Goal: Task Accomplishment & Management: Use online tool/utility

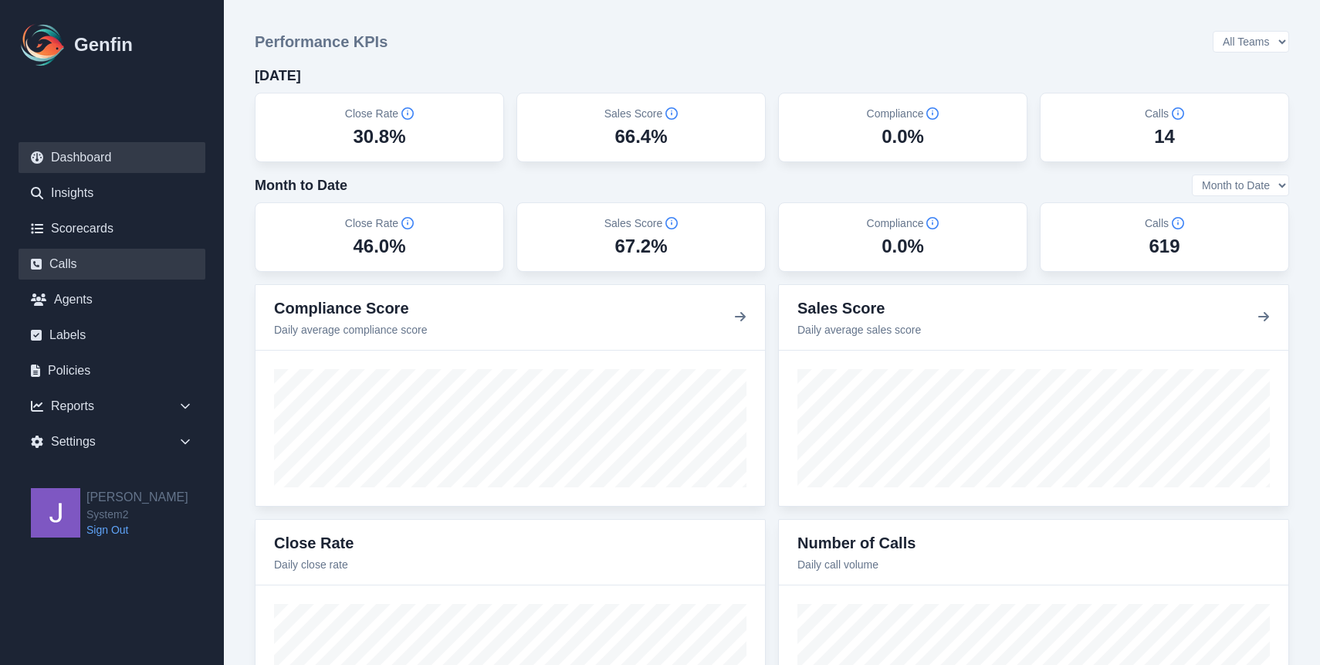
click at [94, 259] on link "Calls" at bounding box center [112, 264] width 187 height 31
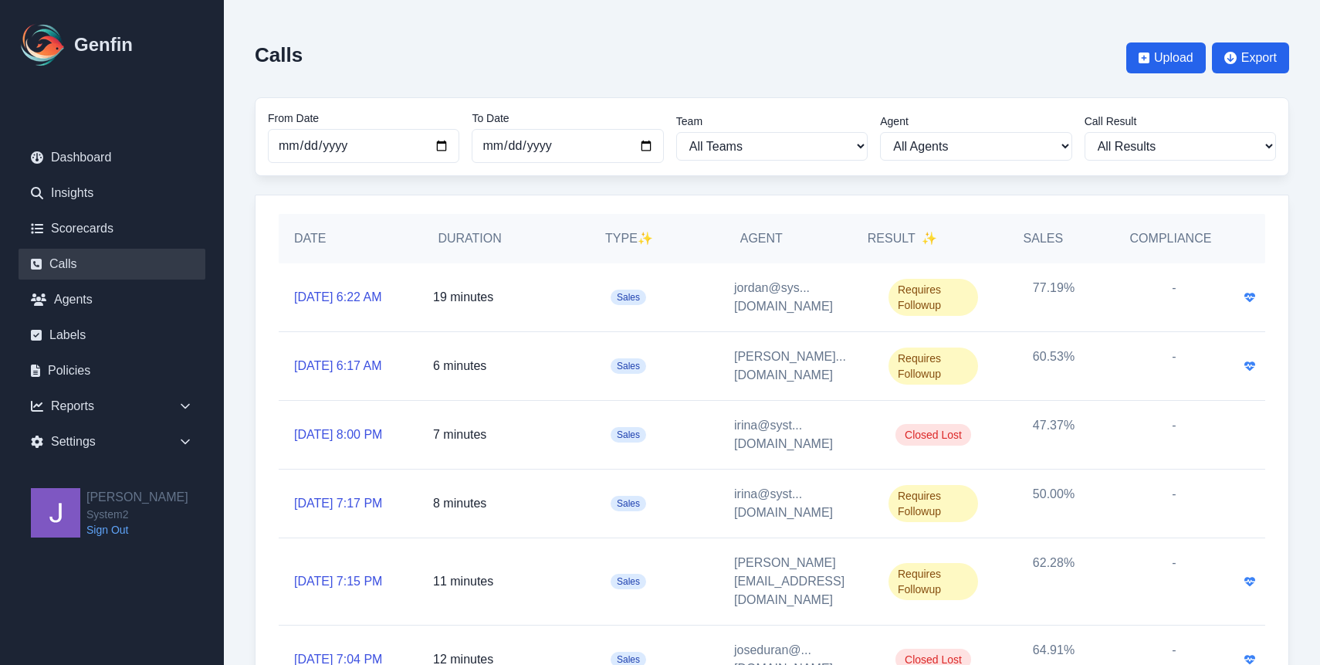
click at [1174, 286] on div "-" at bounding box center [1174, 297] width 120 height 68
click at [343, 288] on link "[DATE] 6:22 AM" at bounding box center [338, 297] width 88 height 19
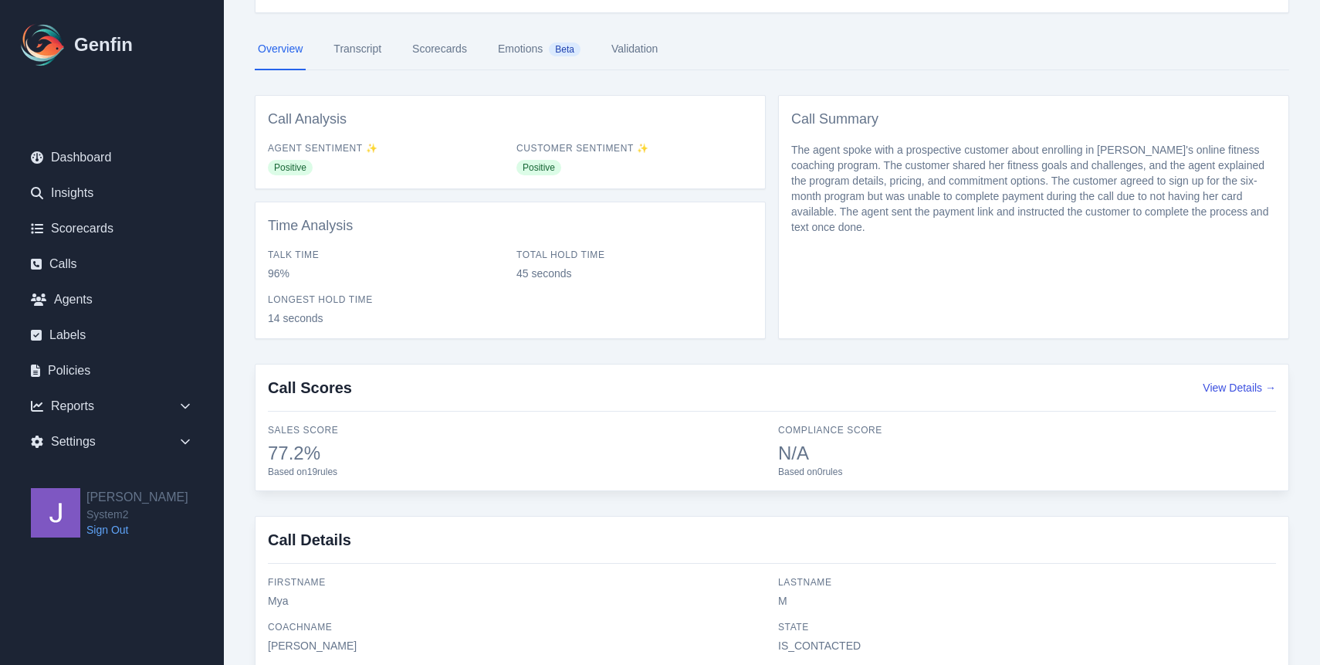
scroll to position [158, 0]
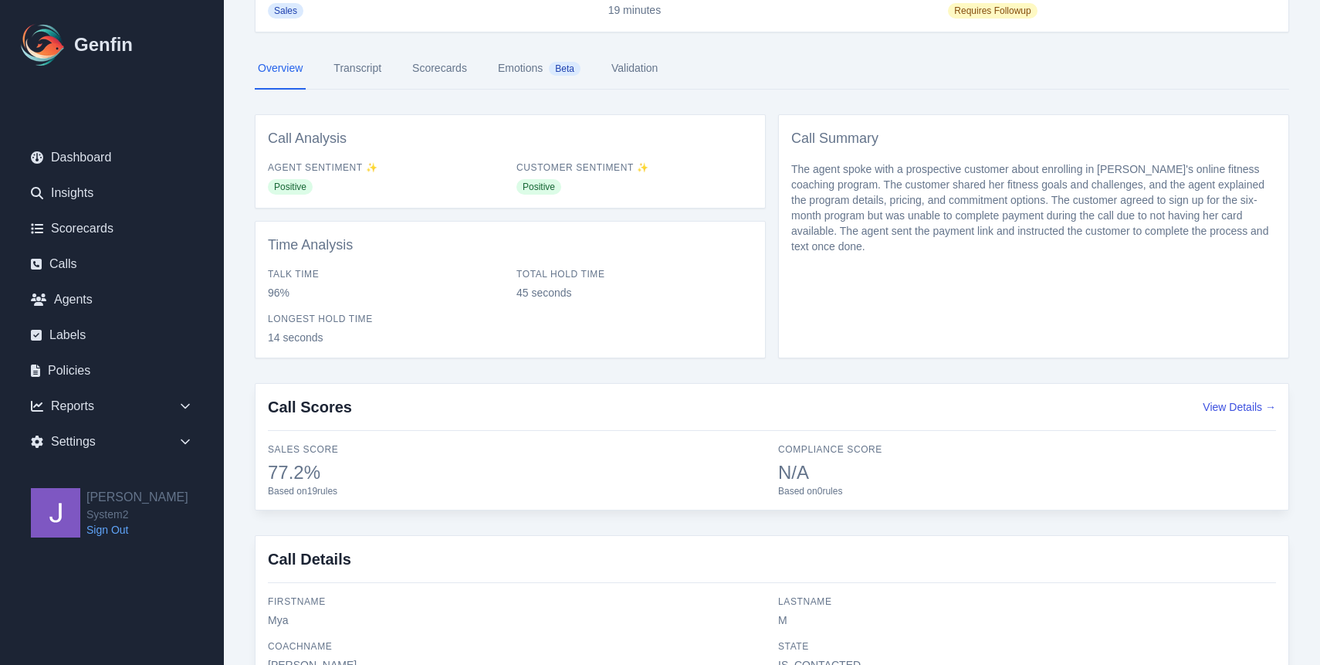
click at [360, 67] on link "Transcript" at bounding box center [357, 69] width 54 height 42
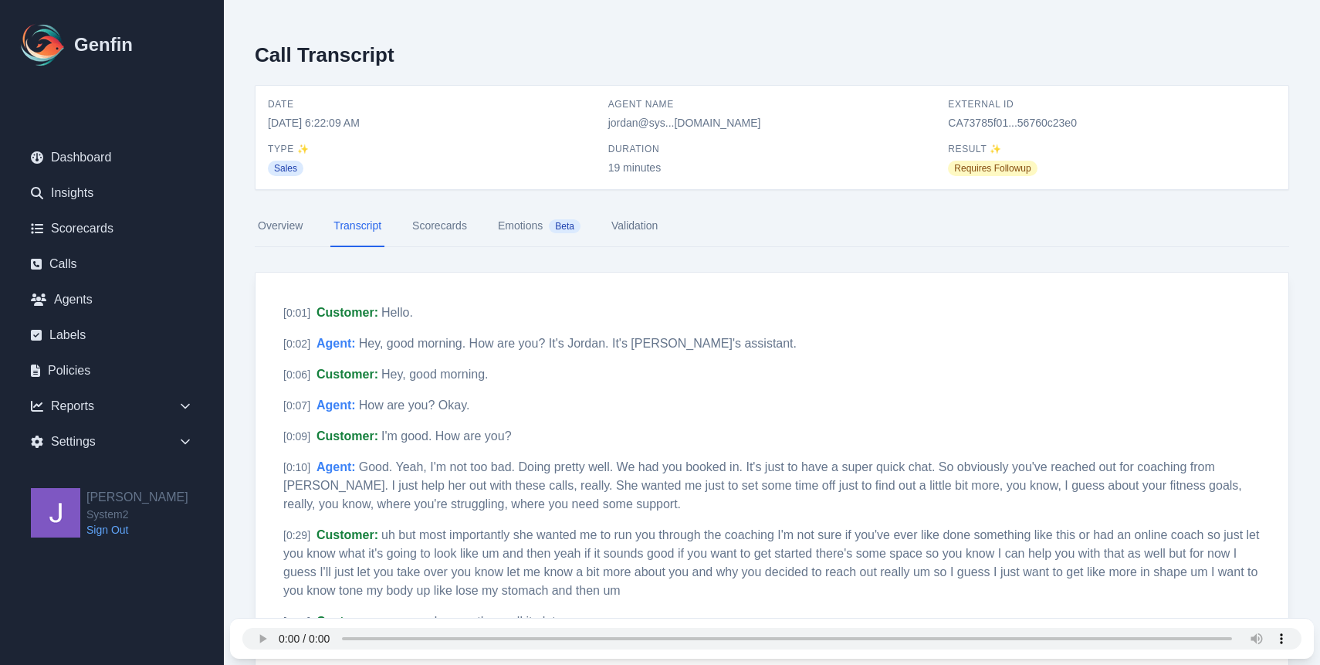
click at [513, 232] on link "Emotions Beta" at bounding box center [539, 226] width 89 height 42
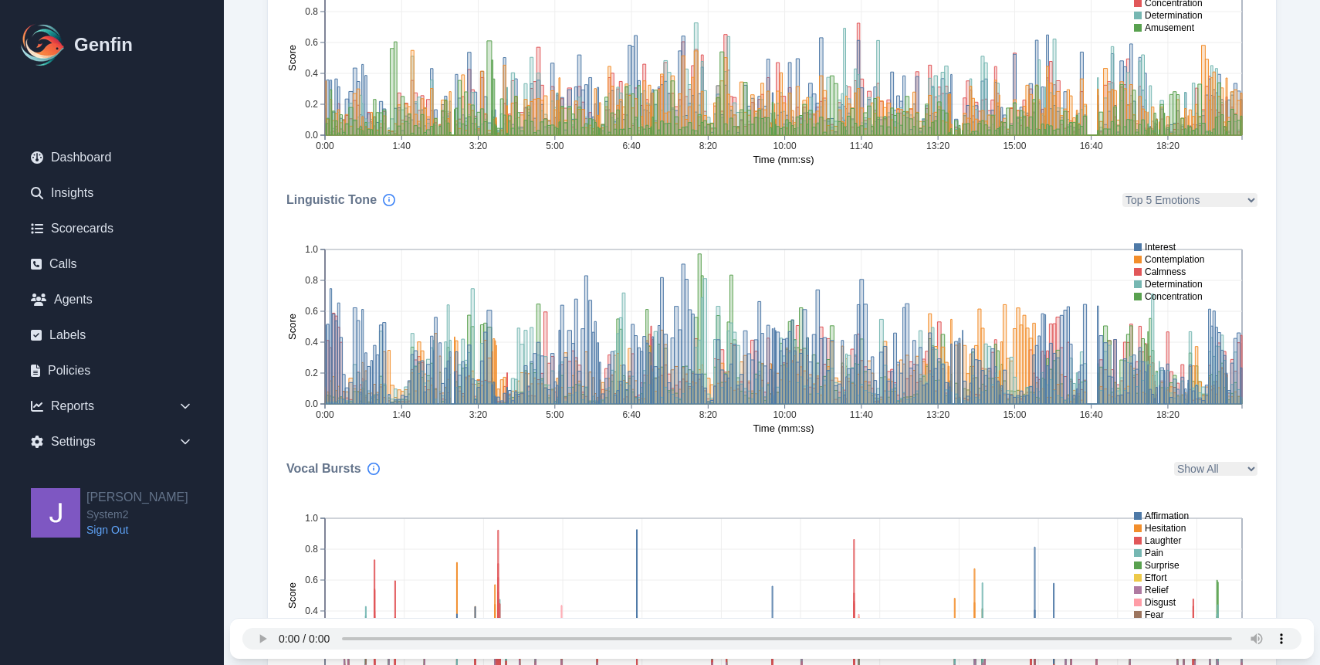
scroll to position [517, 0]
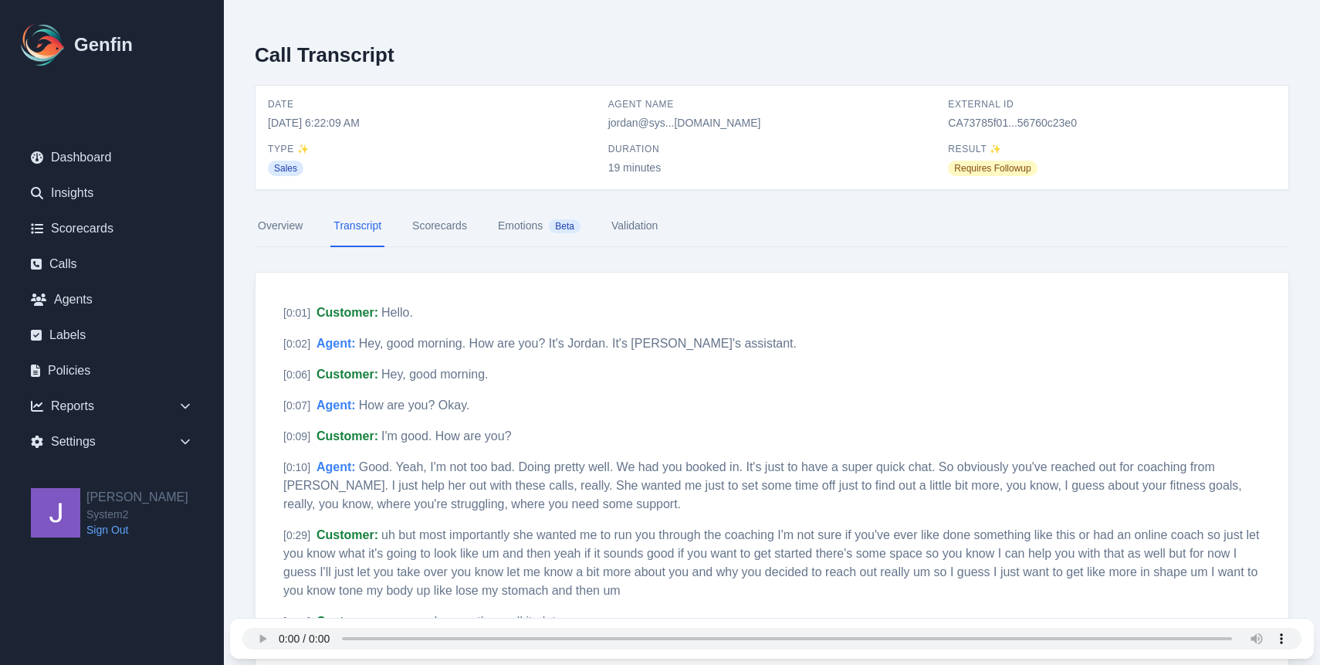
click at [618, 237] on link "Validation" at bounding box center [634, 226] width 53 height 42
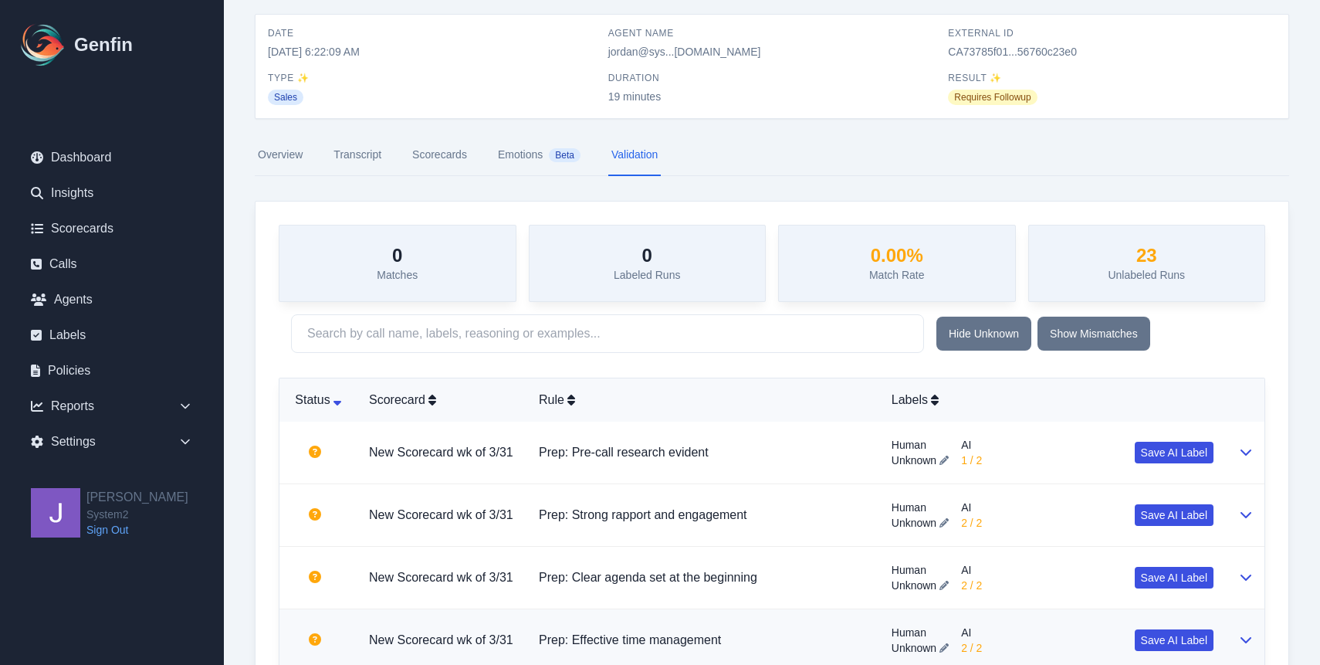
scroll to position [25, 0]
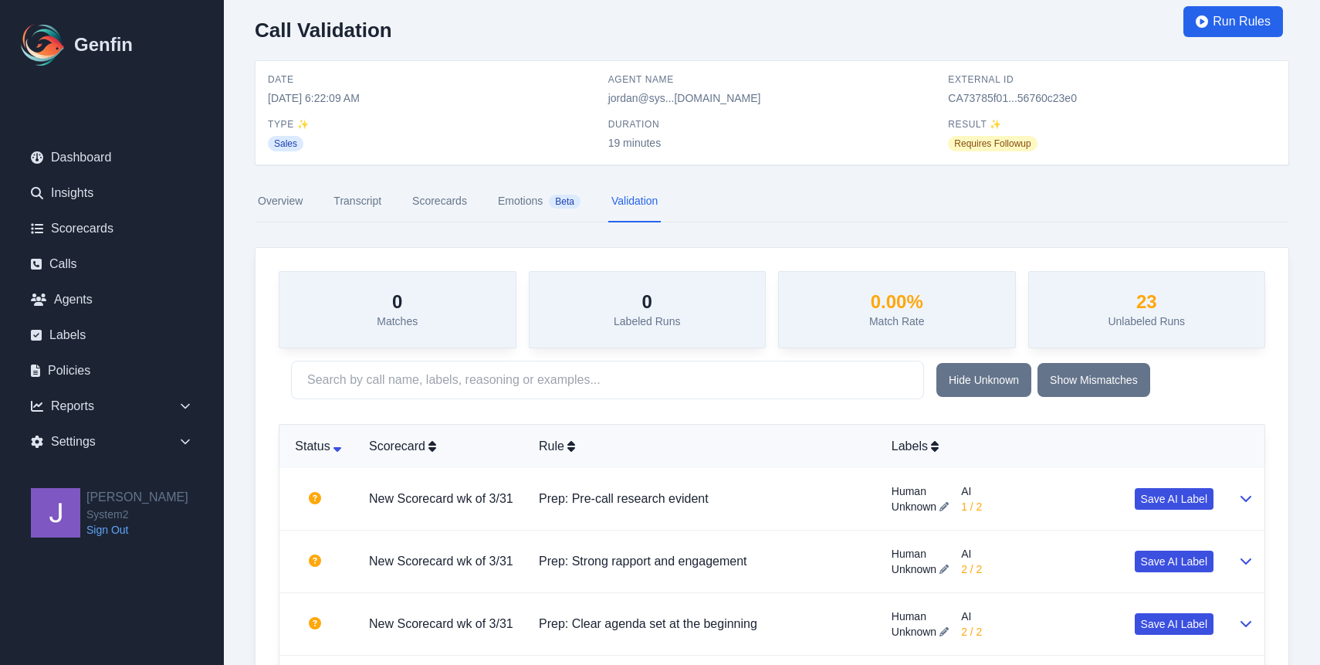
click at [364, 201] on link "Transcript" at bounding box center [357, 202] width 54 height 42
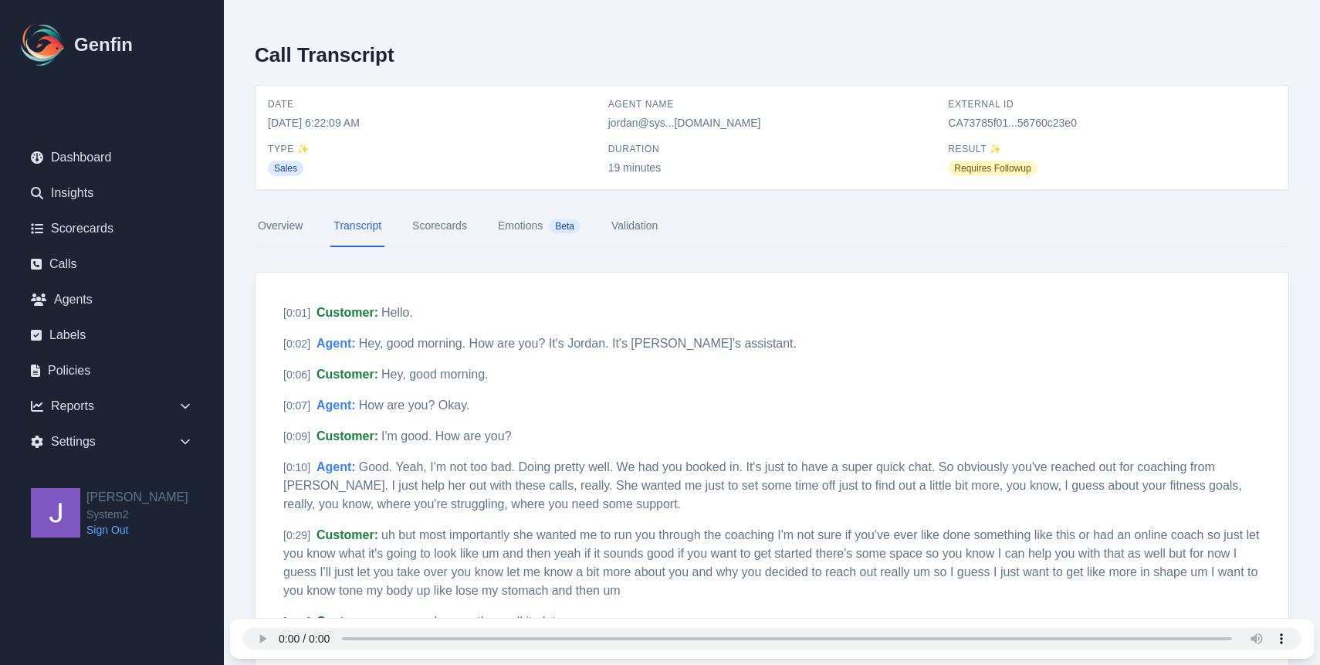
click at [294, 228] on link "Overview" at bounding box center [280, 226] width 51 height 42
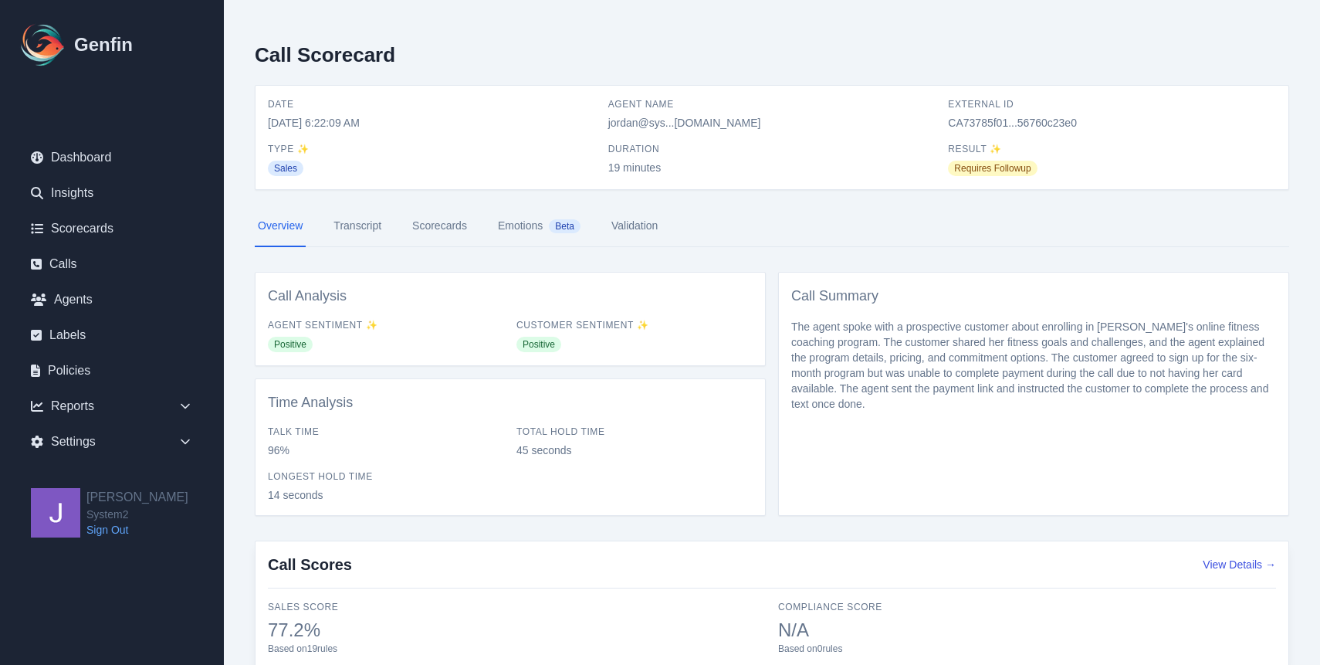
click at [994, 171] on span "Requires Followup" at bounding box center [992, 168] width 89 height 15
